Goal: Information Seeking & Learning: Learn about a topic

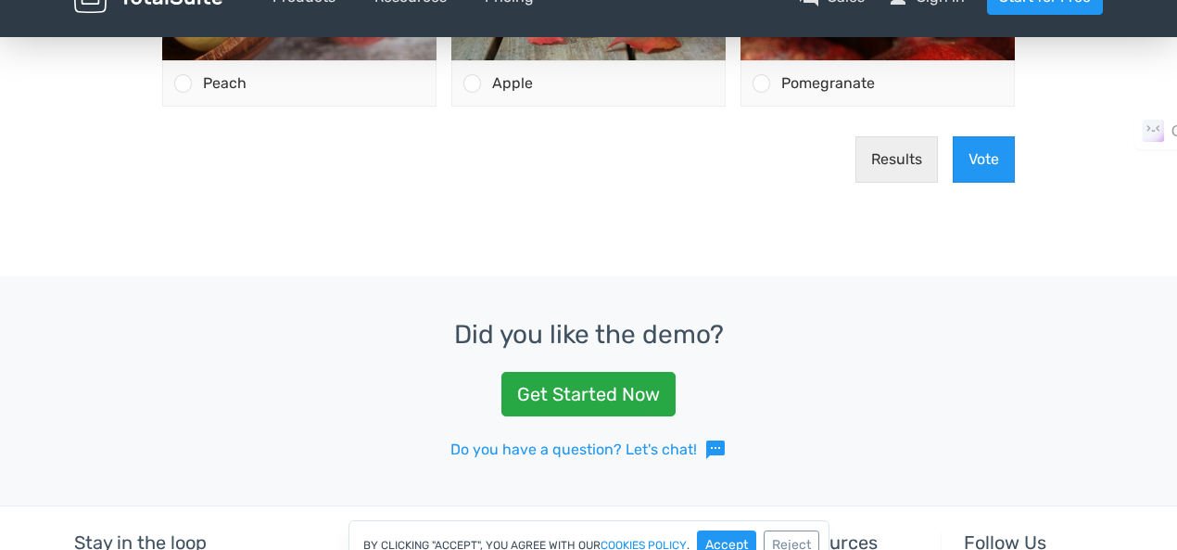
scroll to position [890, 0]
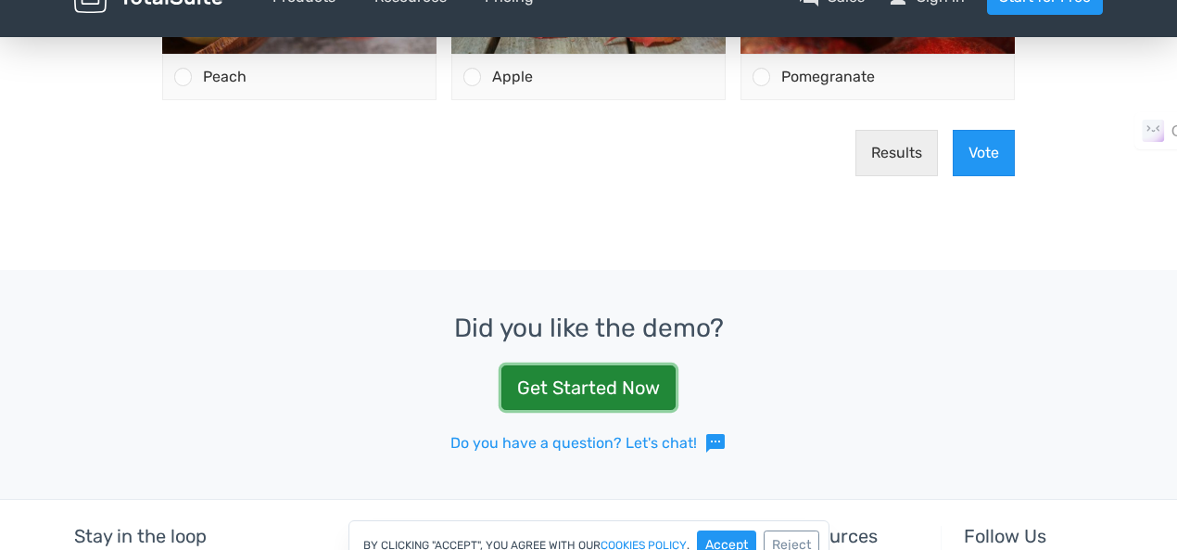
click at [634, 392] on link "Get Started Now" at bounding box center [589, 387] width 174 height 45
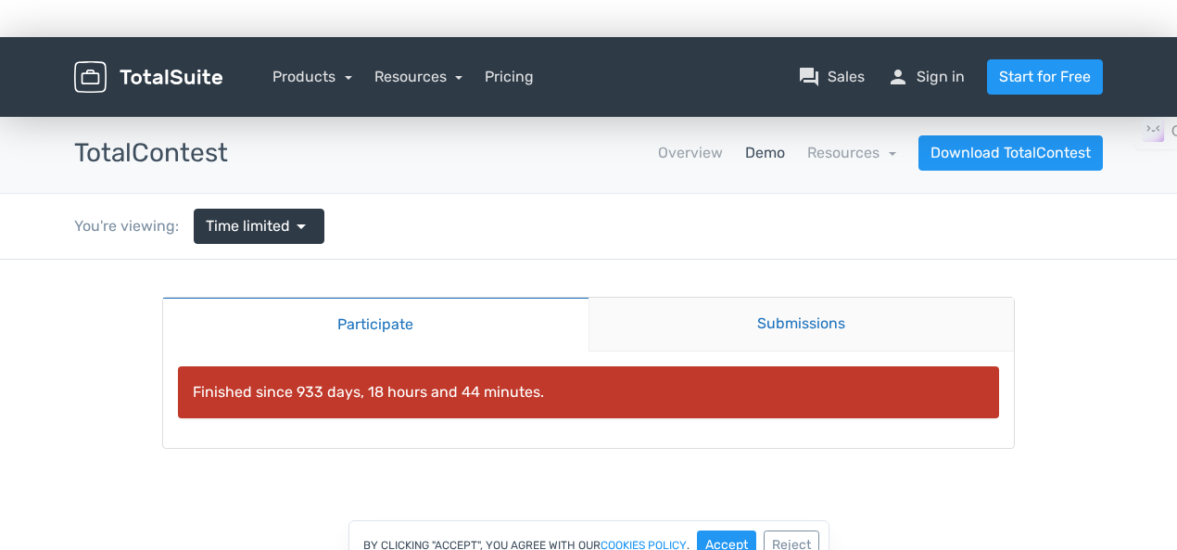
click at [738, 323] on link "Submissions" at bounding box center [802, 325] width 426 height 54
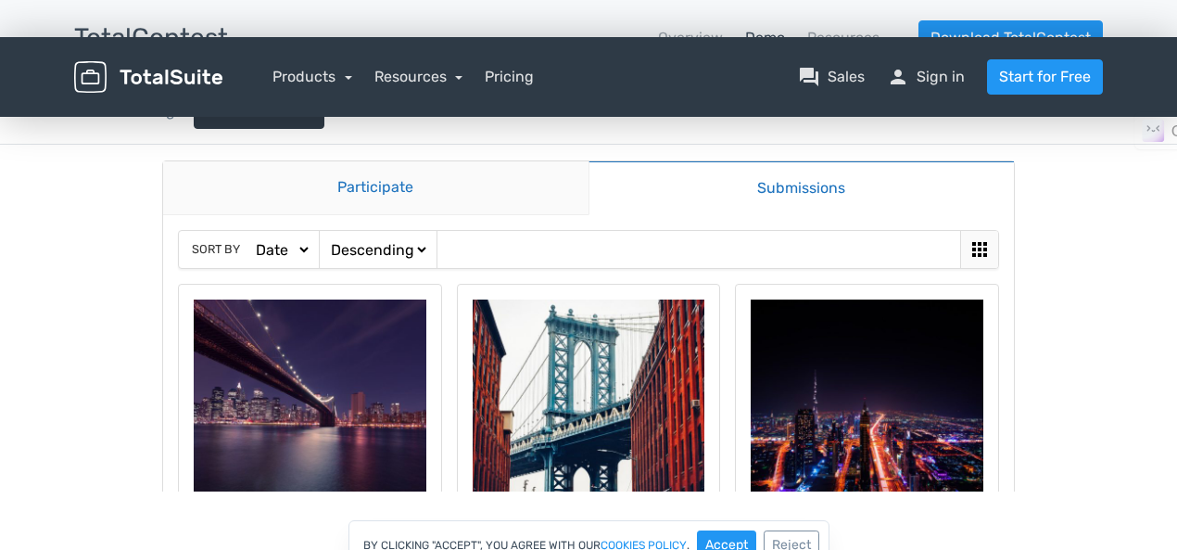
scroll to position [20, 0]
click at [452, 195] on link "Participate" at bounding box center [376, 189] width 426 height 54
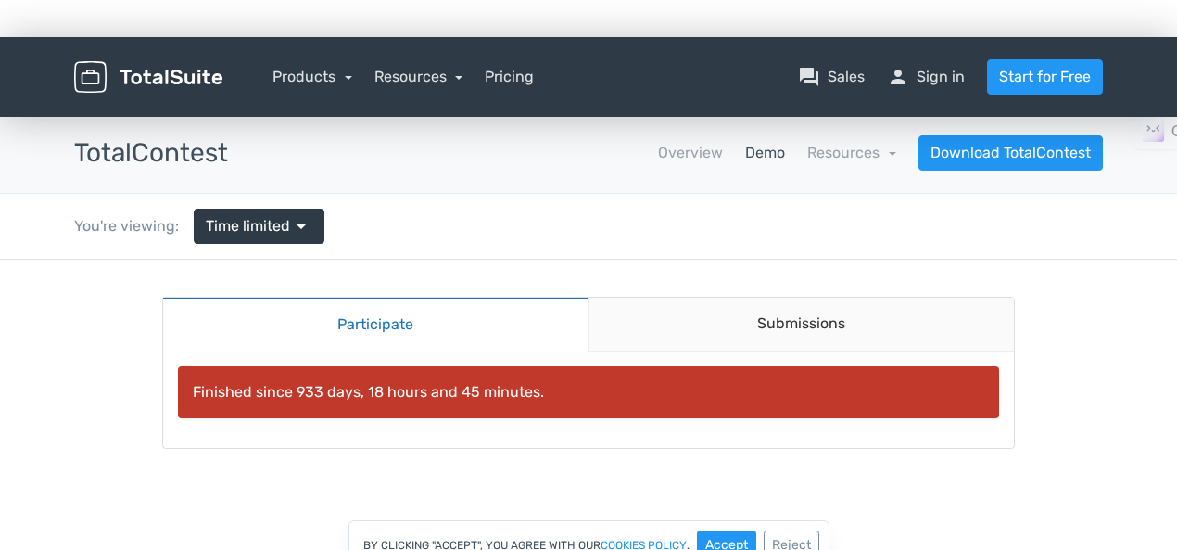
scroll to position [66, 0]
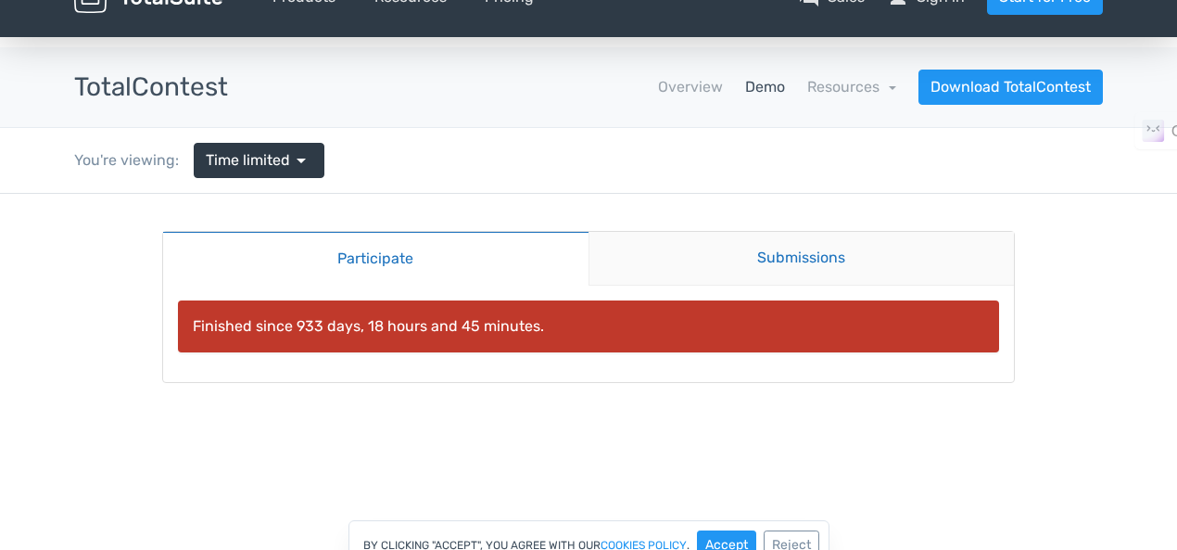
click at [814, 260] on link "Submissions" at bounding box center [802, 259] width 426 height 54
